Goal: Book appointment/travel/reservation

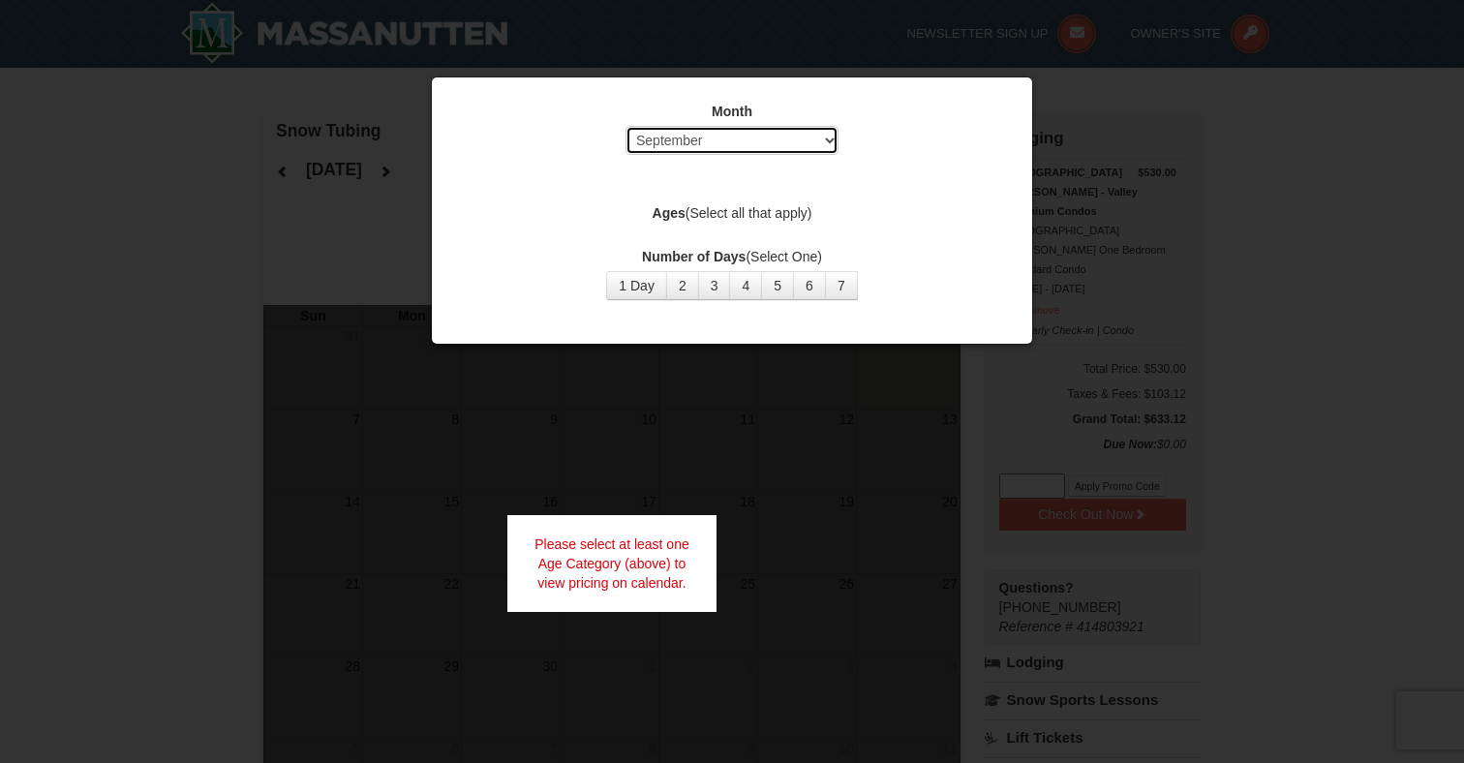
click at [825, 140] on select "Select September October November December January February March April May Jun…" at bounding box center [731, 140] width 213 height 29
select select "1"
click at [651, 288] on button "1 Day" at bounding box center [636, 285] width 61 height 29
click at [774, 189] on div "Month Select September October November December January February March April M…" at bounding box center [731, 201] width 581 height 228
click at [780, 174] on div "Month Select September October November December January February March April M…" at bounding box center [731, 201] width 581 height 228
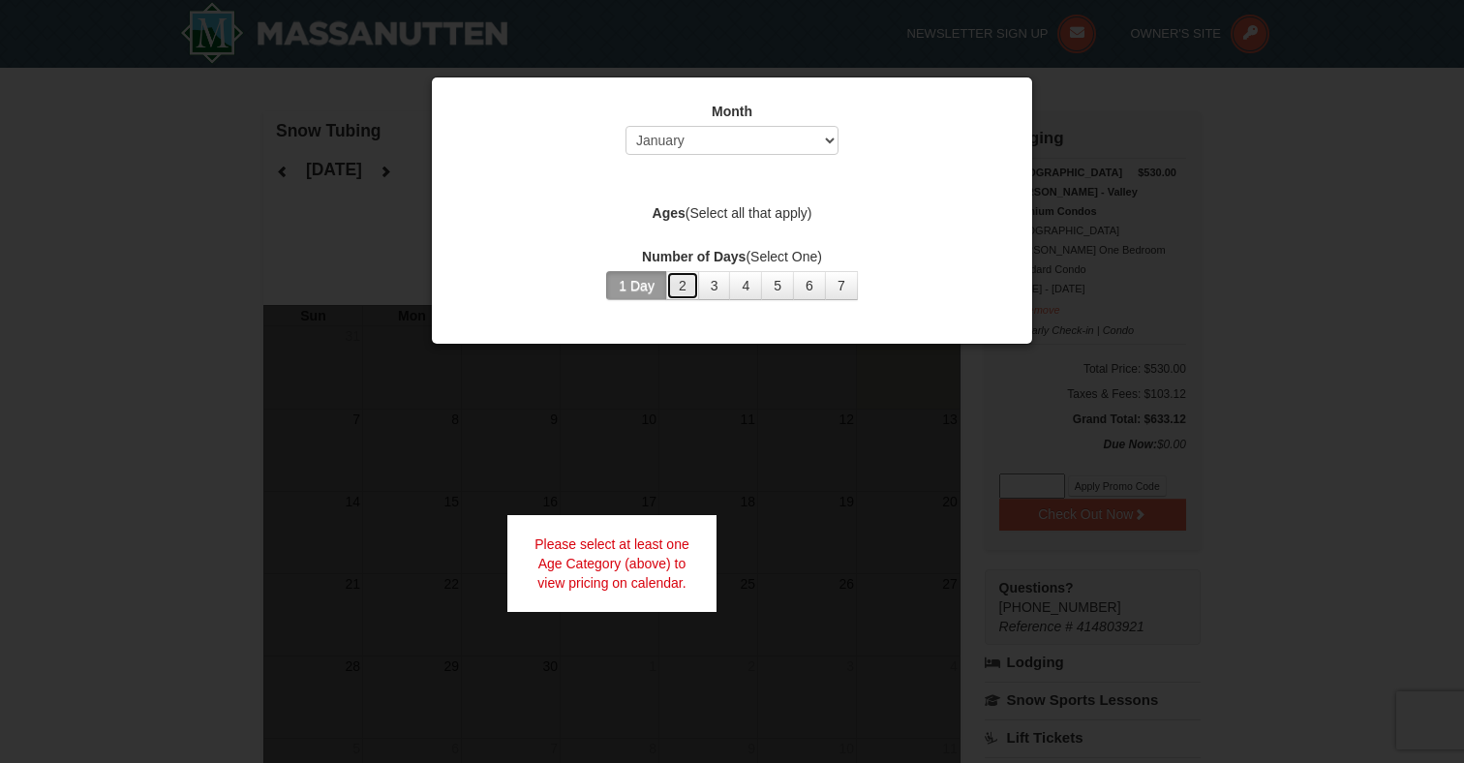
click at [674, 289] on button "2" at bounding box center [682, 285] width 33 height 29
click at [653, 289] on button "1 Day" at bounding box center [636, 285] width 61 height 29
click at [606, 271] on button "1 Day" at bounding box center [636, 285] width 61 height 29
click at [1037, 85] on div at bounding box center [732, 381] width 1464 height 763
click at [717, 205] on label "Ages (Select all that apply)" at bounding box center [732, 212] width 552 height 19
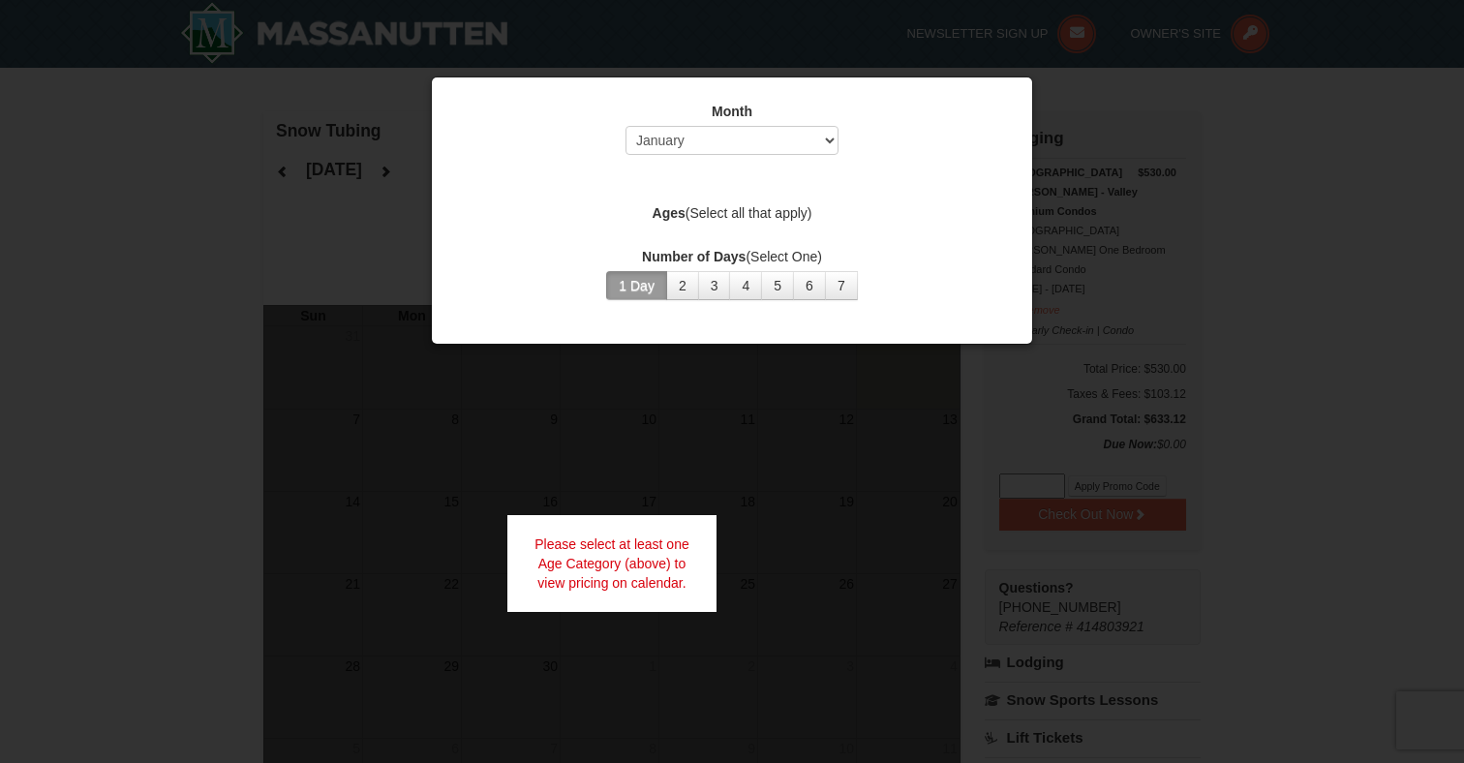
click at [646, 165] on div "Month Select September October November December January February March April M…" at bounding box center [731, 201] width 581 height 228
click at [725, 165] on div "Month Select September October November December January February March April M…" at bounding box center [731, 201] width 581 height 228
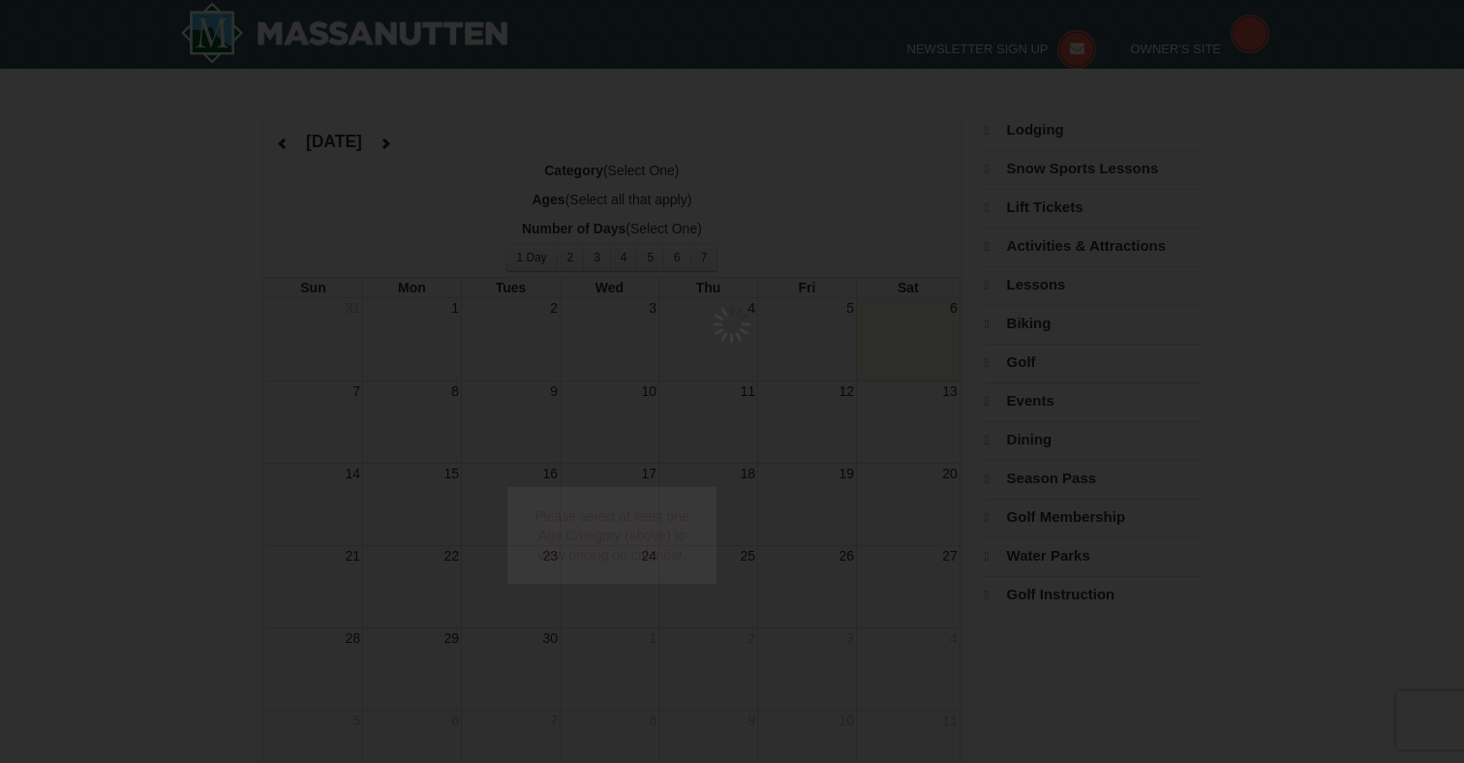
select select "9"
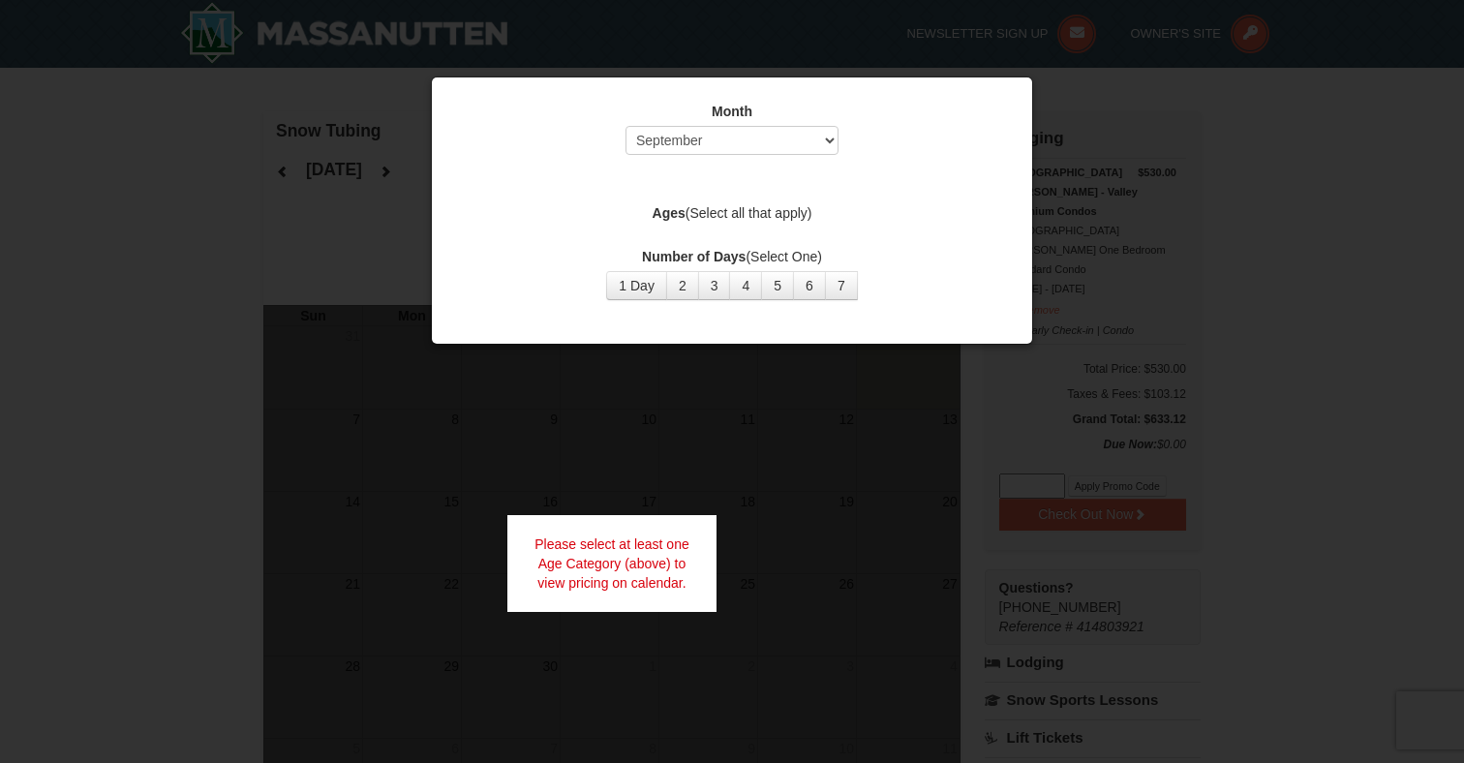
click at [762, 173] on div "Month Select September October November December January February March April M…" at bounding box center [731, 201] width 581 height 228
click at [761, 218] on label "Ages (Select all that apply)" at bounding box center [732, 212] width 552 height 19
click at [813, 144] on select "Select September October November December January February March April May Jun…" at bounding box center [731, 140] width 213 height 29
click at [1020, 90] on div "Month Select September October November December January February March April M…" at bounding box center [731, 201] width 581 height 228
drag, startPoint x: 1020, startPoint y: 90, endPoint x: 1039, endPoint y: 90, distance: 18.4
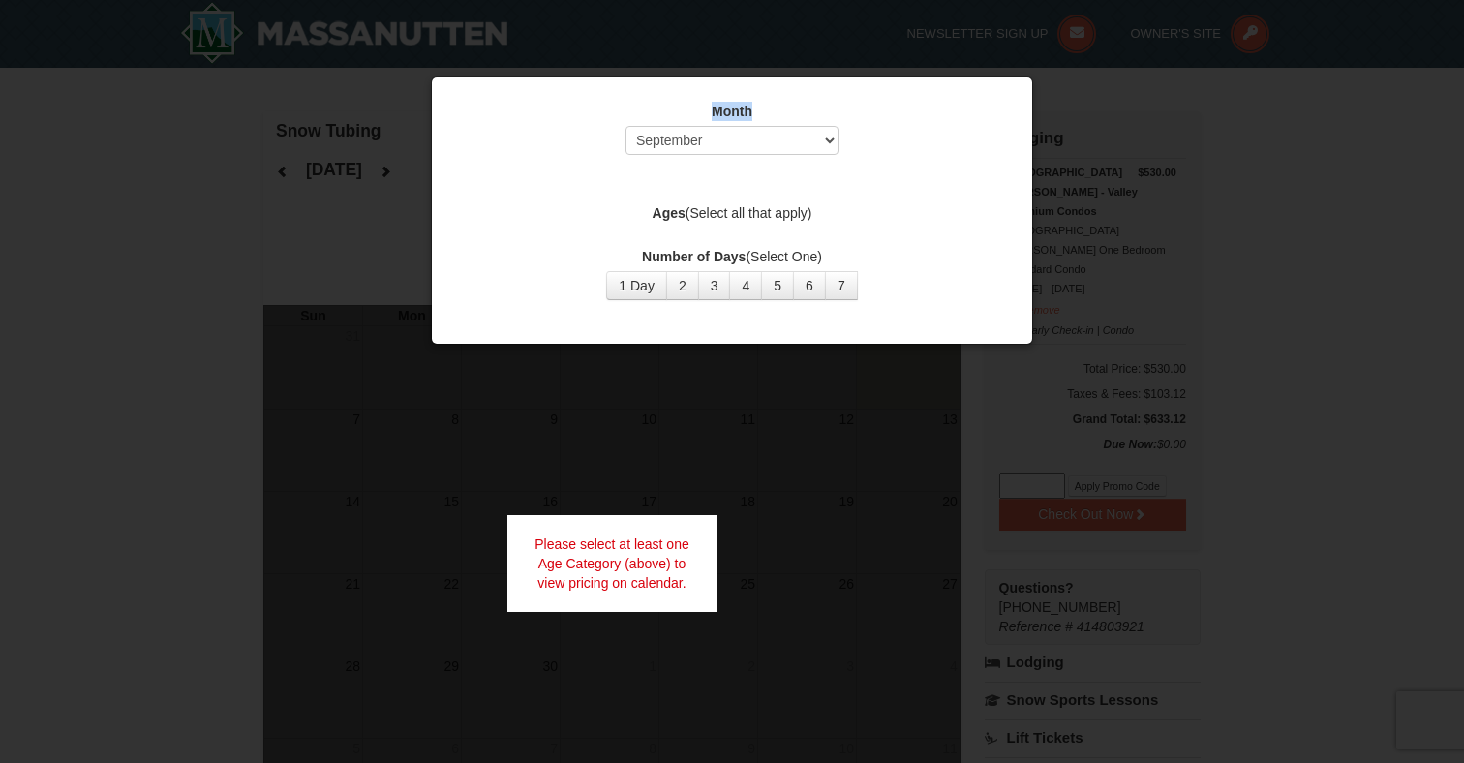
click at [1023, 90] on div "Month Select September October November December January February March April M…" at bounding box center [732, 210] width 602 height 268
click at [1039, 90] on div at bounding box center [732, 381] width 1464 height 763
click at [1056, 129] on div at bounding box center [732, 381] width 1464 height 763
click at [623, 283] on button "1 Day" at bounding box center [636, 285] width 61 height 29
click at [606, 271] on button "1 Day" at bounding box center [636, 285] width 61 height 29
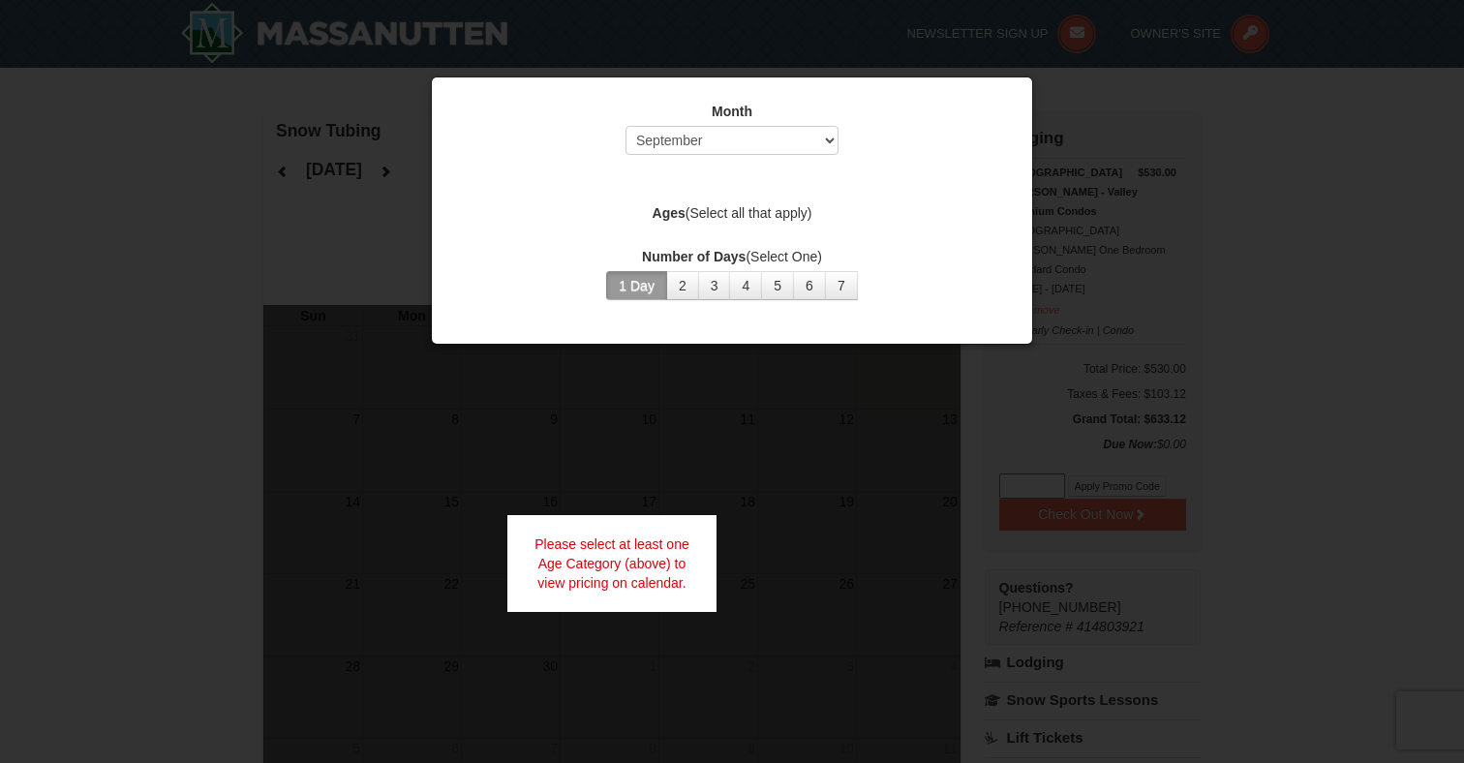
click at [1033, 547] on div at bounding box center [732, 381] width 1464 height 763
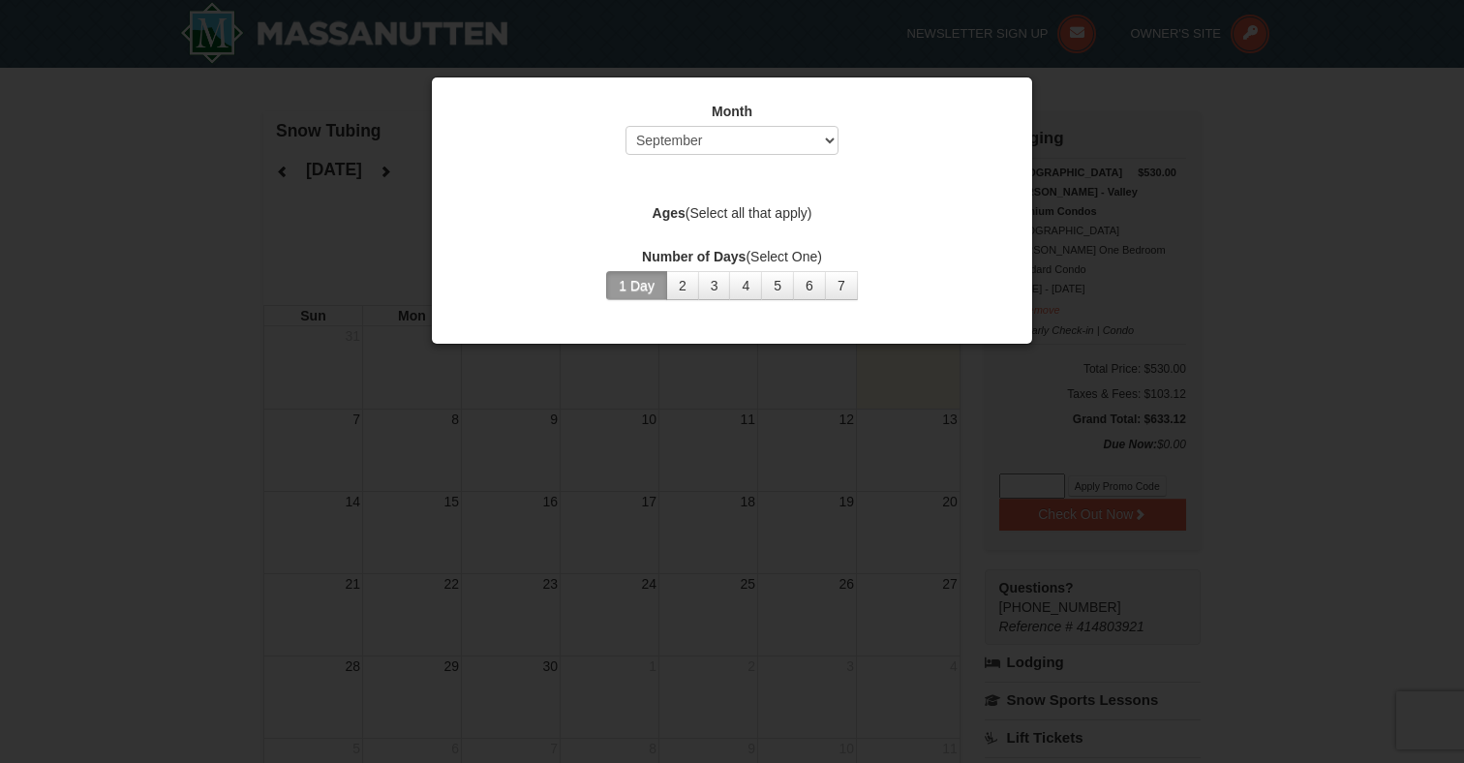
click at [692, 216] on label "Ages (Select all that apply)" at bounding box center [732, 212] width 552 height 19
click at [746, 176] on div "Month Select September October November December January February March April M…" at bounding box center [731, 201] width 581 height 228
click at [713, 234] on div "Month Select September October November December January February March April M…" at bounding box center [731, 201] width 581 height 228
click at [824, 234] on div "Month Select September October November December January February March April M…" at bounding box center [731, 201] width 581 height 228
click at [1156, 154] on div at bounding box center [732, 381] width 1464 height 763
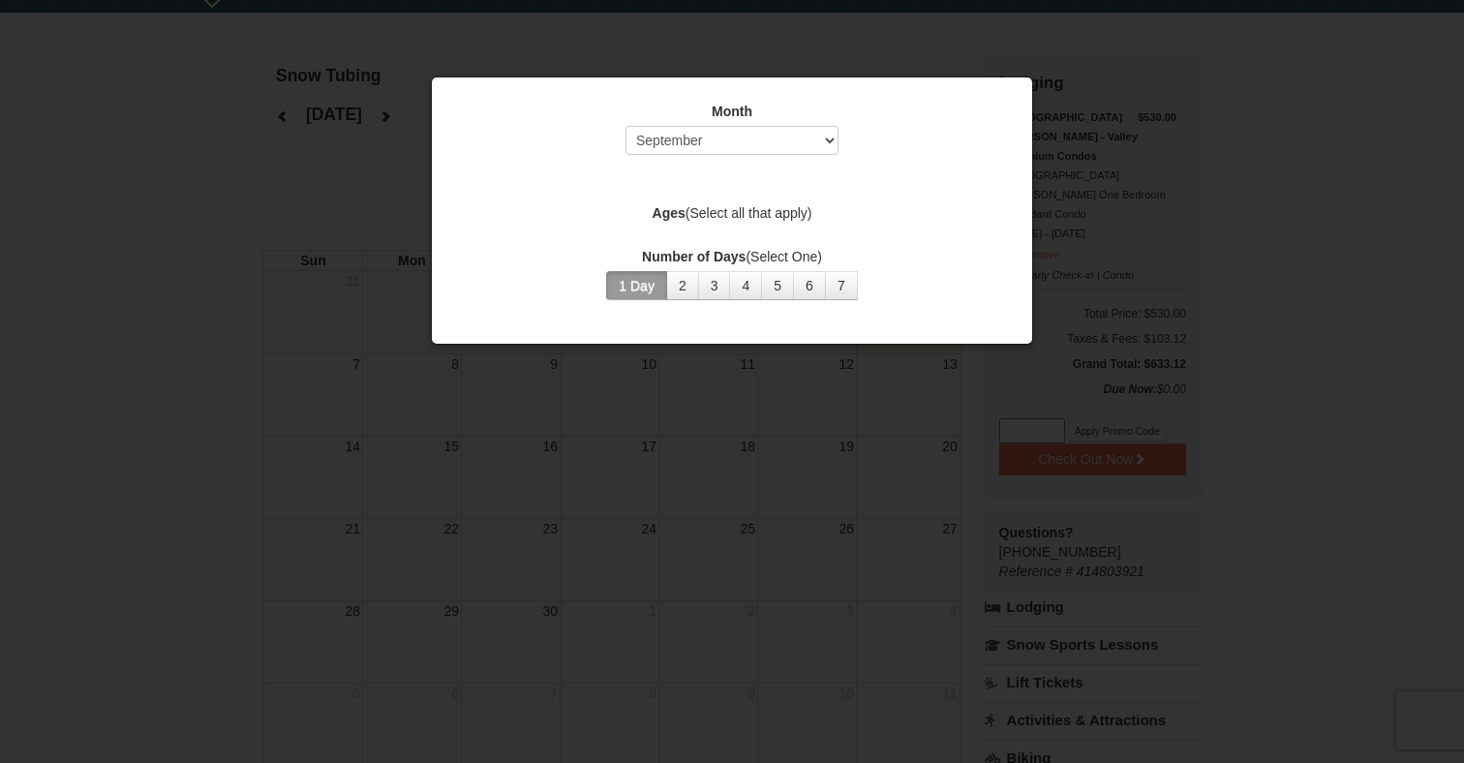
scroll to position [86, 0]
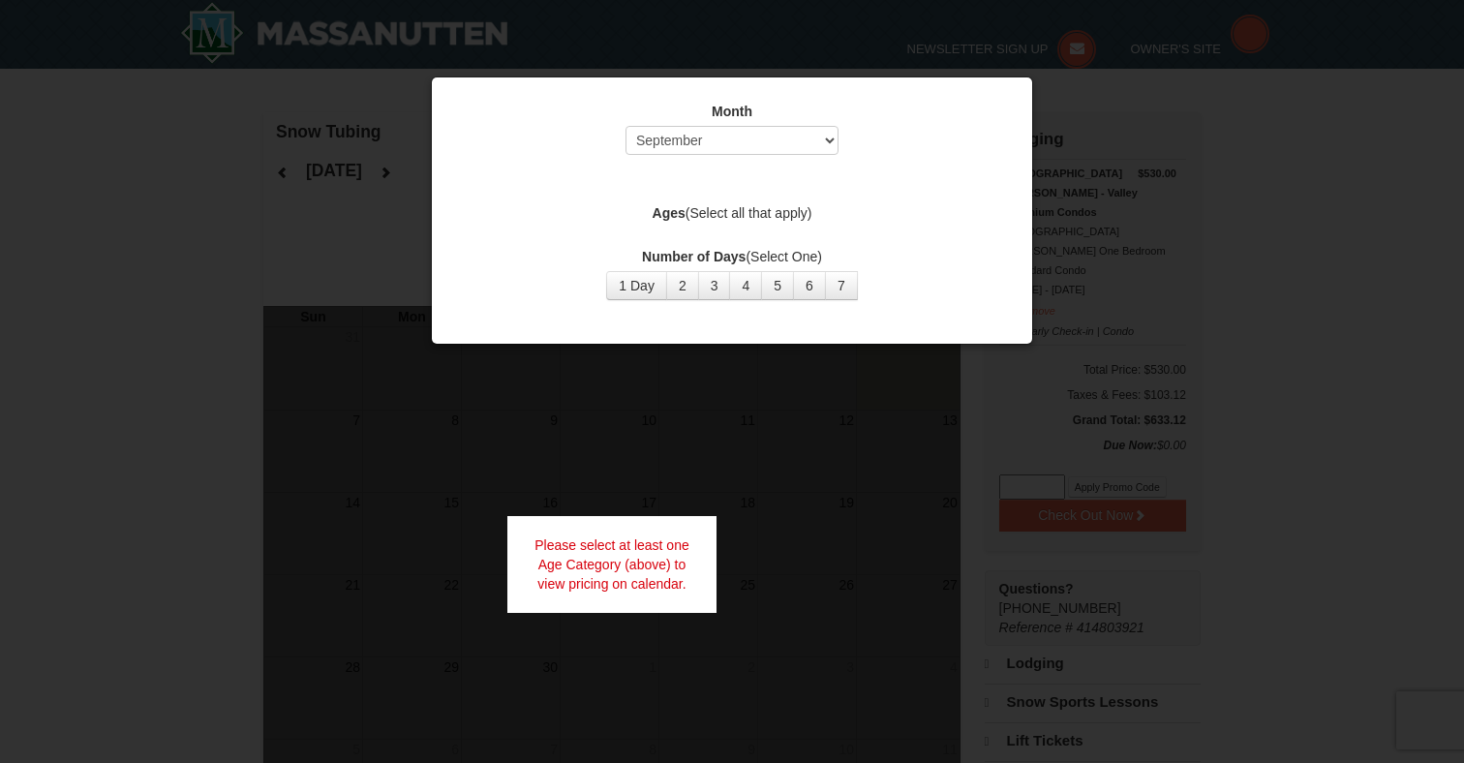
select select "9"
click at [714, 473] on div at bounding box center [732, 381] width 1464 height 763
click at [736, 185] on div "Month Select September October November December January February March April M…" at bounding box center [731, 201] width 581 height 228
click at [736, 229] on div "Month Select September October November December January February March April M…" at bounding box center [731, 201] width 581 height 228
click at [1106, 81] on div at bounding box center [732, 381] width 1464 height 763
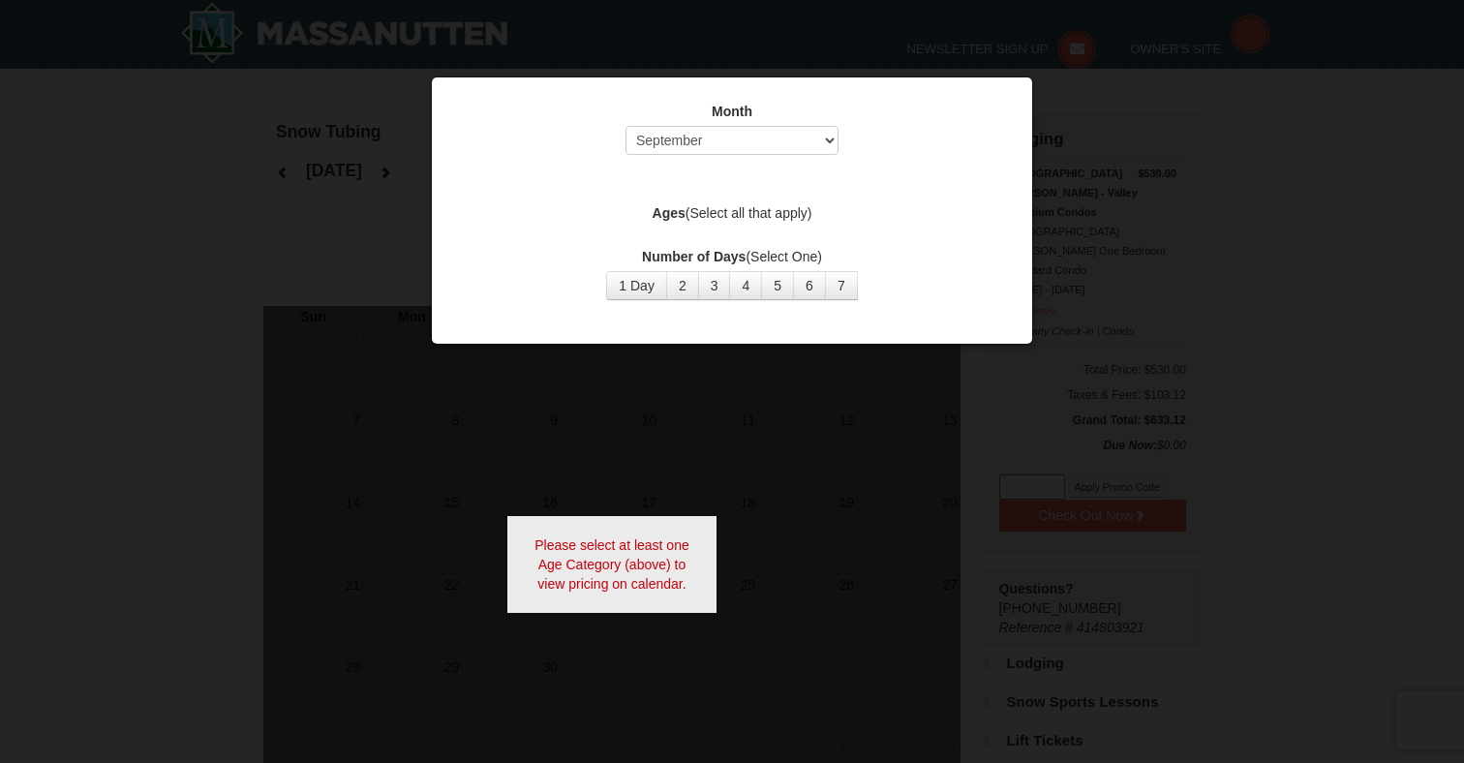
select select "9"
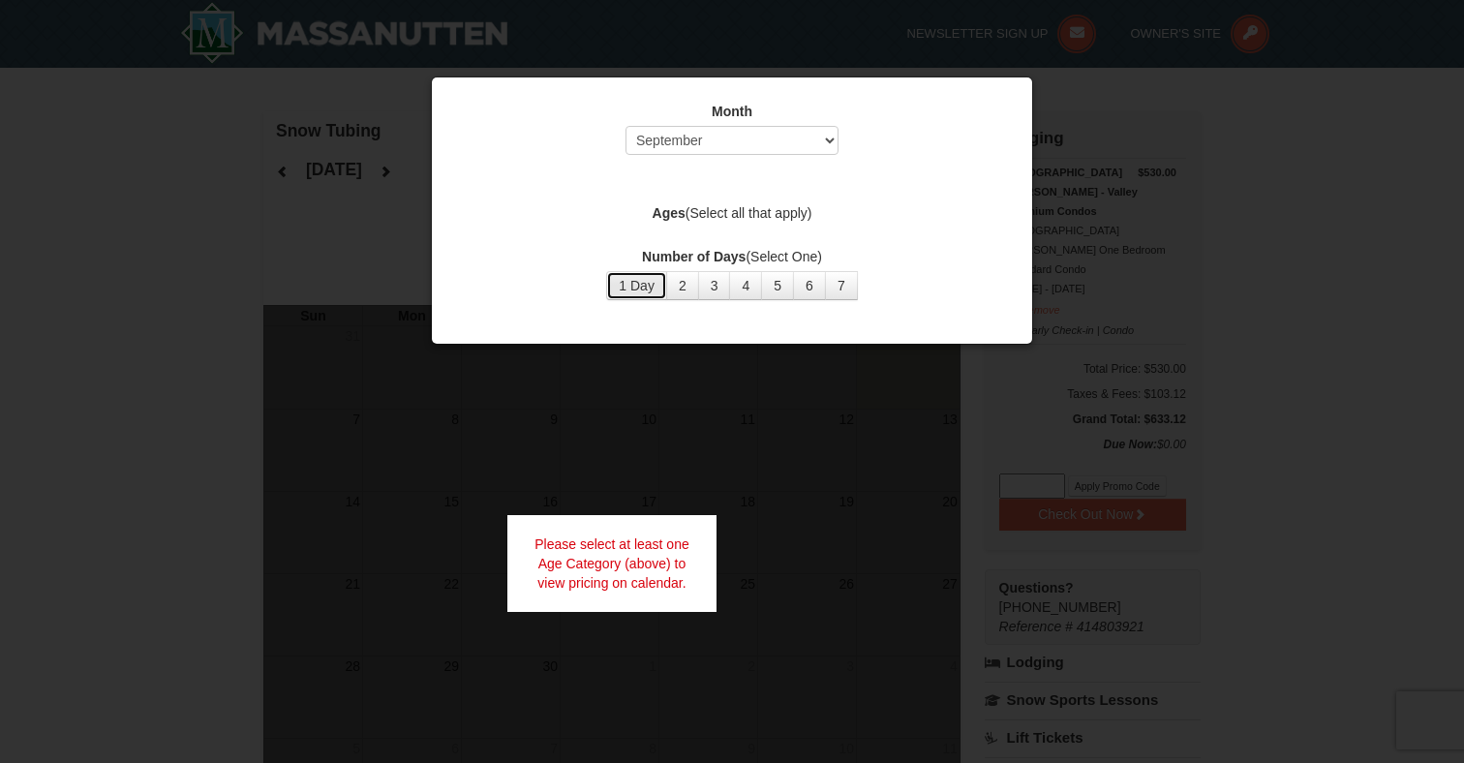
click at [630, 278] on button "1 Day" at bounding box center [636, 285] width 61 height 29
click at [770, 142] on select "Select September October November December January February March April May Jun…" at bounding box center [731, 140] width 213 height 29
click at [713, 214] on label "Ages (Select all that apply)" at bounding box center [732, 212] width 552 height 19
click at [713, 188] on div "Month Select September October November December January February March April M…" at bounding box center [731, 201] width 581 height 228
select select "9"
